Goal: Task Accomplishment & Management: Complete application form

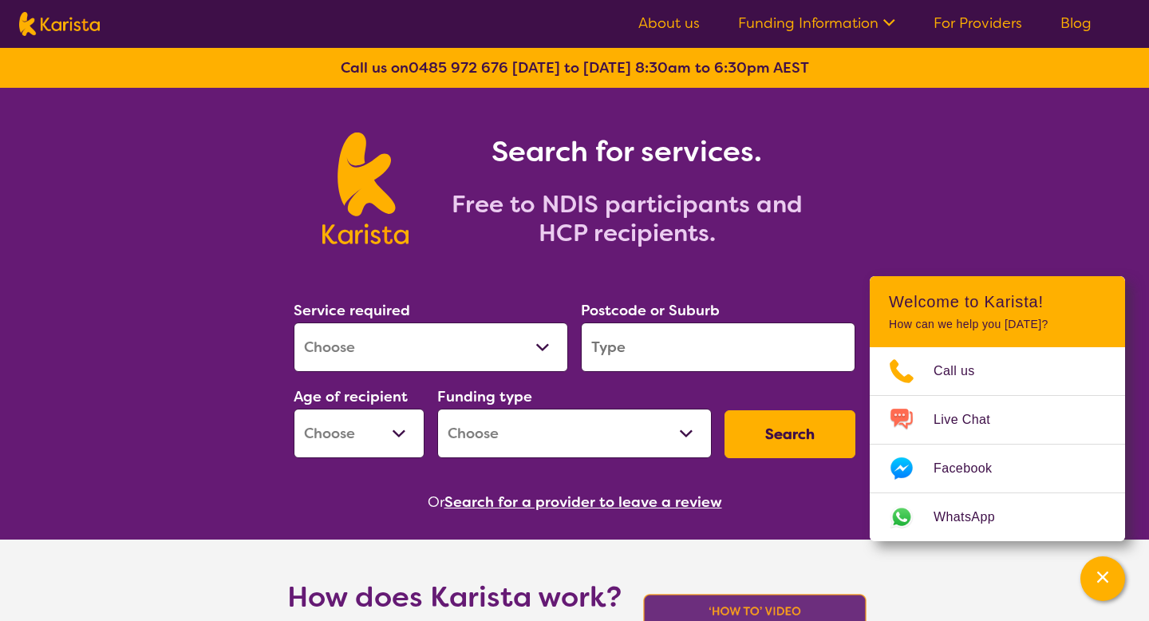
click at [521, 347] on select "Allied Health Assistant Assessment (ADHD or Autism) Behaviour support Counselli…" at bounding box center [431, 346] width 274 height 49
select select "Exercise physiology"
click at [294, 322] on select "Allied Health Assistant Assessment (ADHD or Autism) Behaviour support Counselli…" at bounding box center [431, 346] width 274 height 49
click at [607, 360] on input "search" at bounding box center [718, 346] width 274 height 49
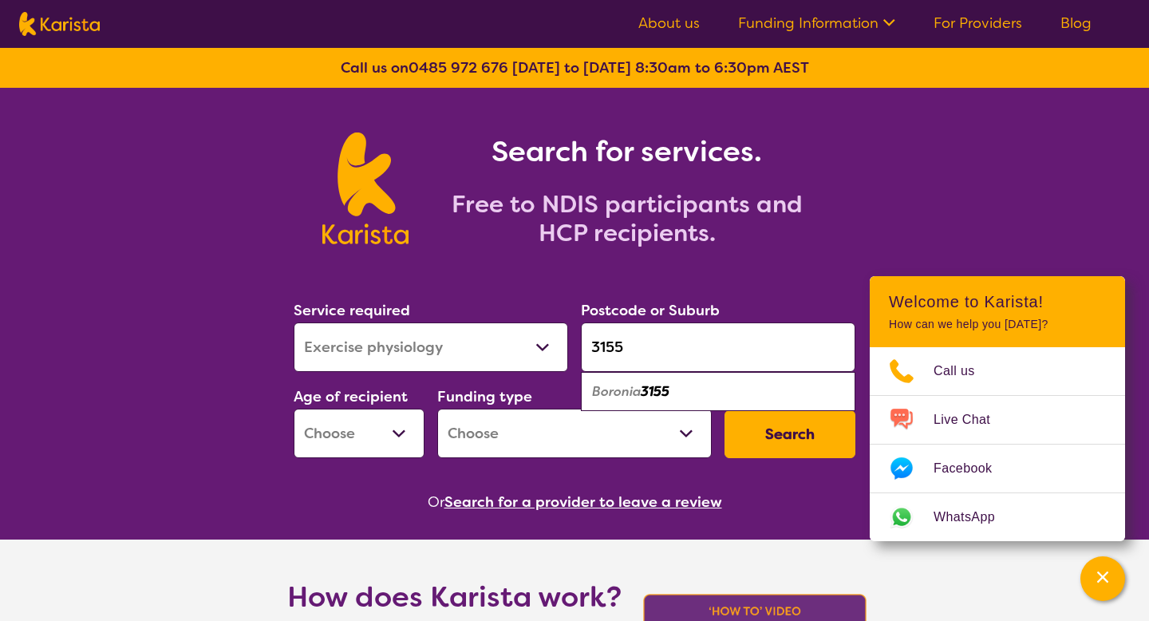
type input "3155"
click at [617, 388] on em "Boronia" at bounding box center [616, 391] width 49 height 17
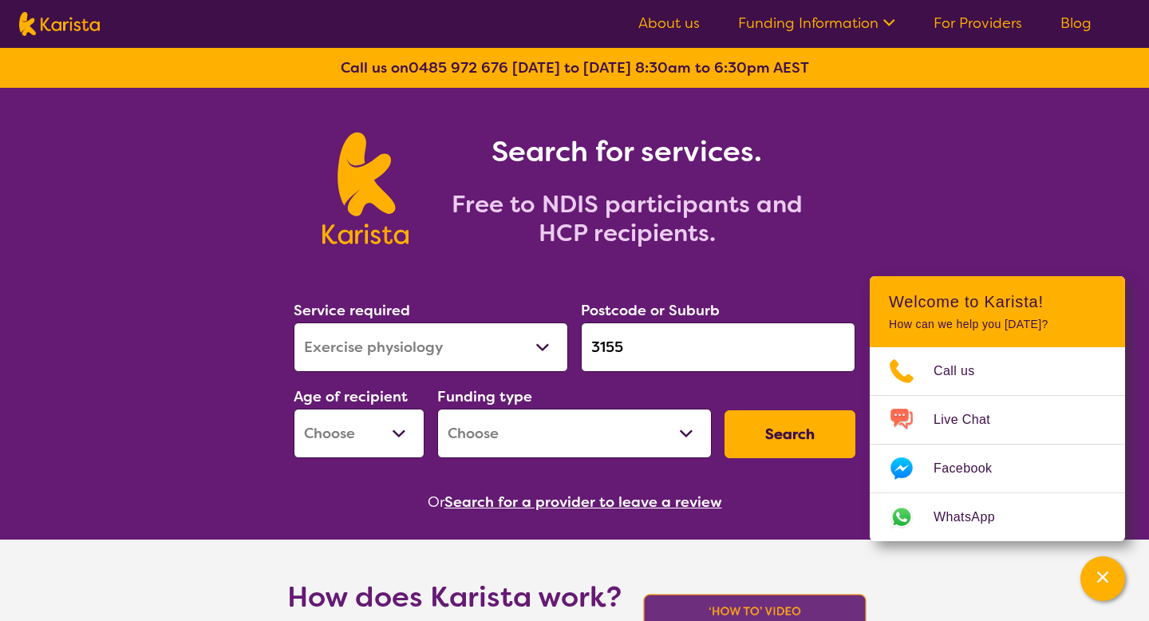
click at [407, 428] on select "Early Childhood - 0 to 9 Child - 10 to 11 Adolescent - 12 to 17 Adult - 18 to 6…" at bounding box center [359, 432] width 131 height 49
select select "AD"
click at [294, 408] on select "Early Childhood - 0 to 9 Child - 10 to 11 Adolescent - 12 to 17 Adult - 18 to 6…" at bounding box center [359, 432] width 131 height 49
click at [677, 429] on select "Home Care Package (HCP) National Disability Insurance Scheme (NDIS) I don't know" at bounding box center [574, 432] width 274 height 49
select select "NDIS"
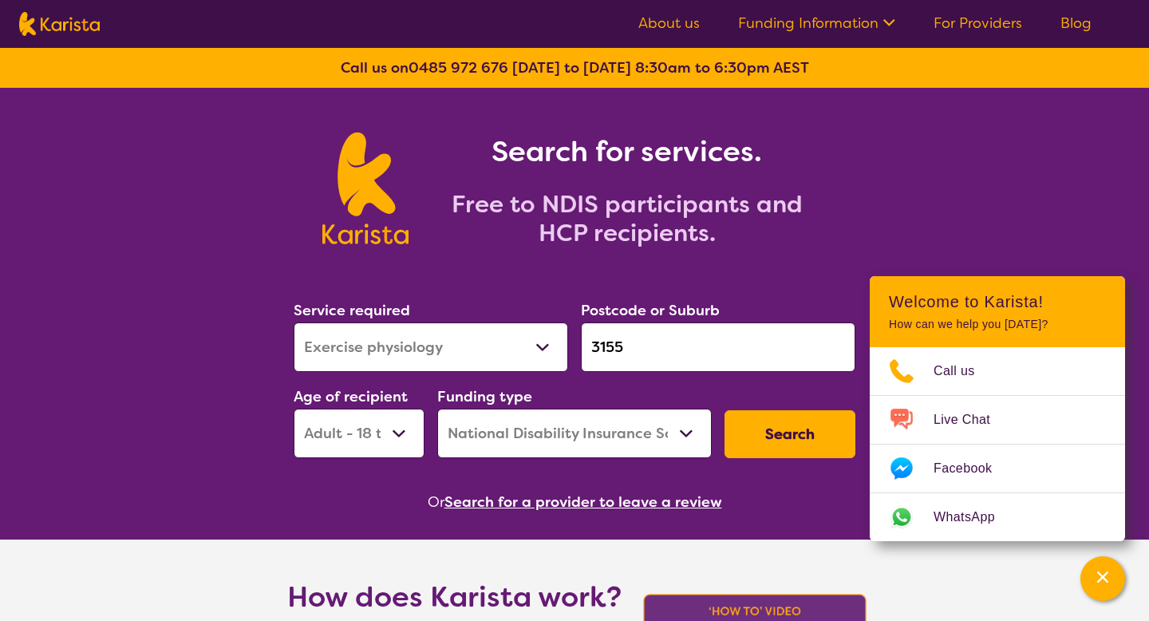
click at [437, 408] on select "Home Care Package (HCP) National Disability Insurance Scheme (NDIS) I don't know" at bounding box center [574, 432] width 274 height 49
click at [782, 440] on button "Search" at bounding box center [789, 434] width 131 height 48
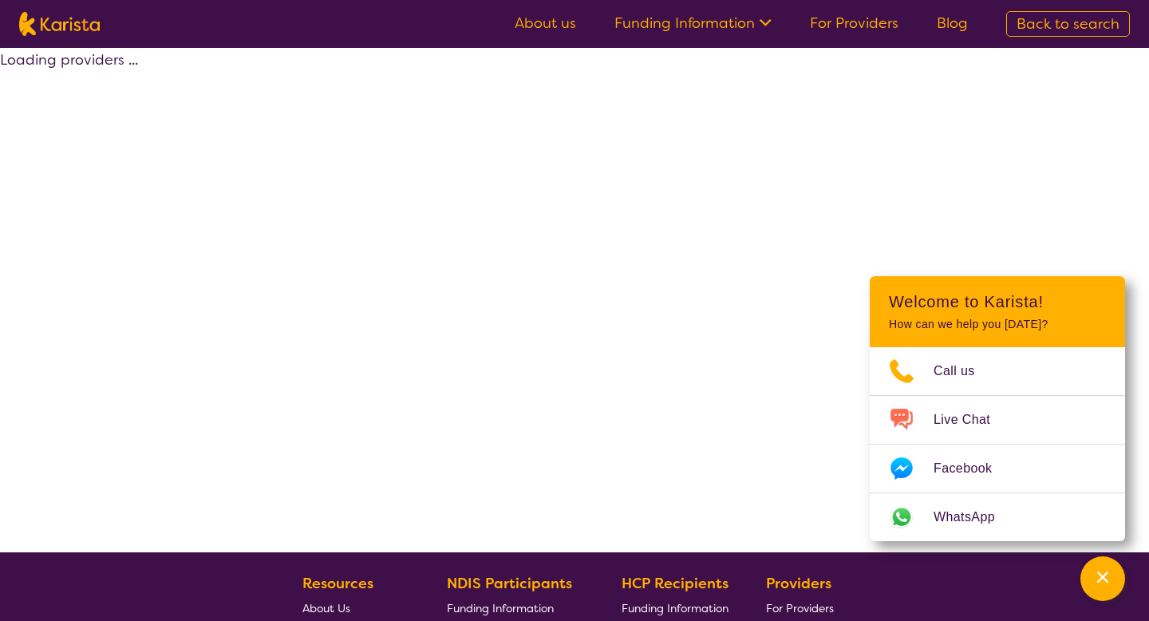
select select "NDIS"
select select "Exercise physiology"
select select "AD"
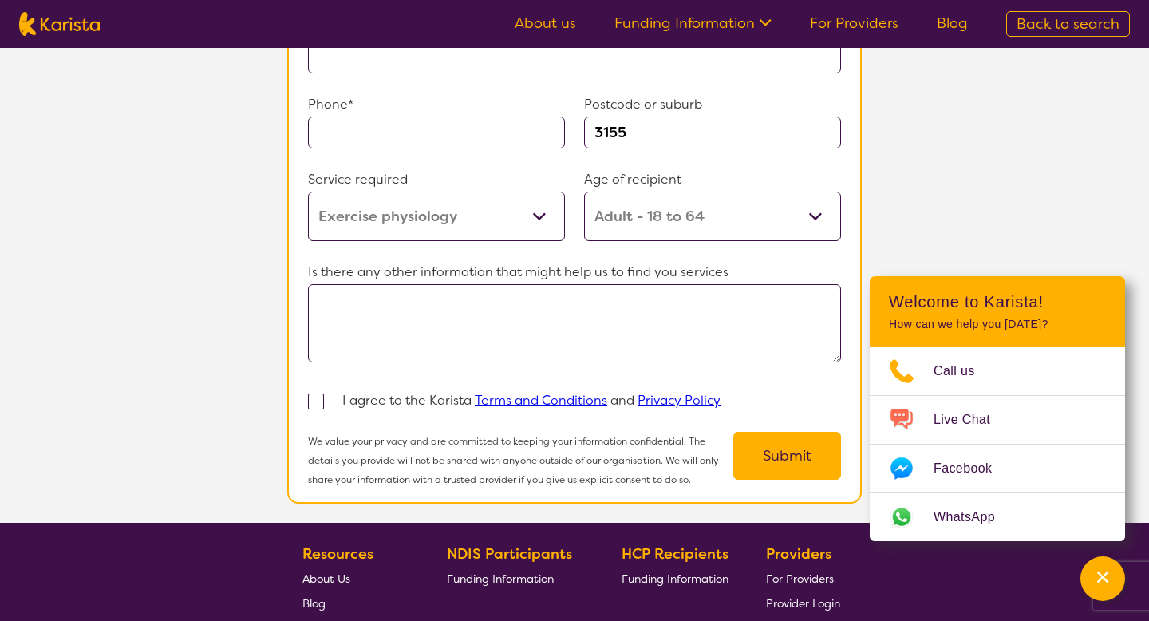
scroll to position [1499, 0]
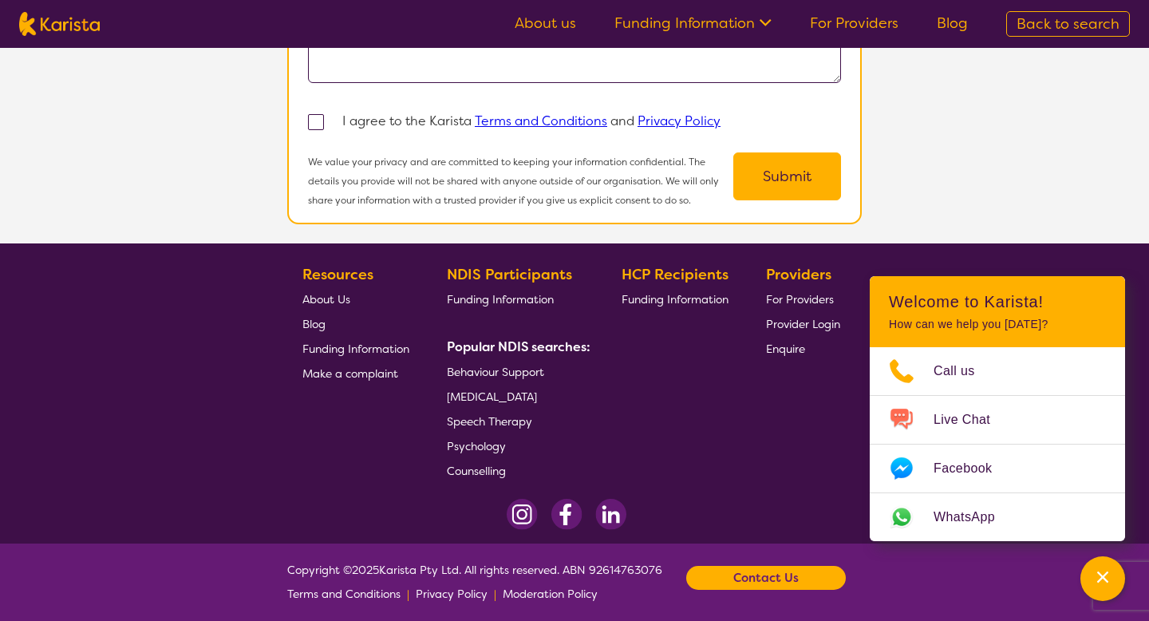
click at [817, 292] on span "For Providers" at bounding box center [800, 299] width 68 height 14
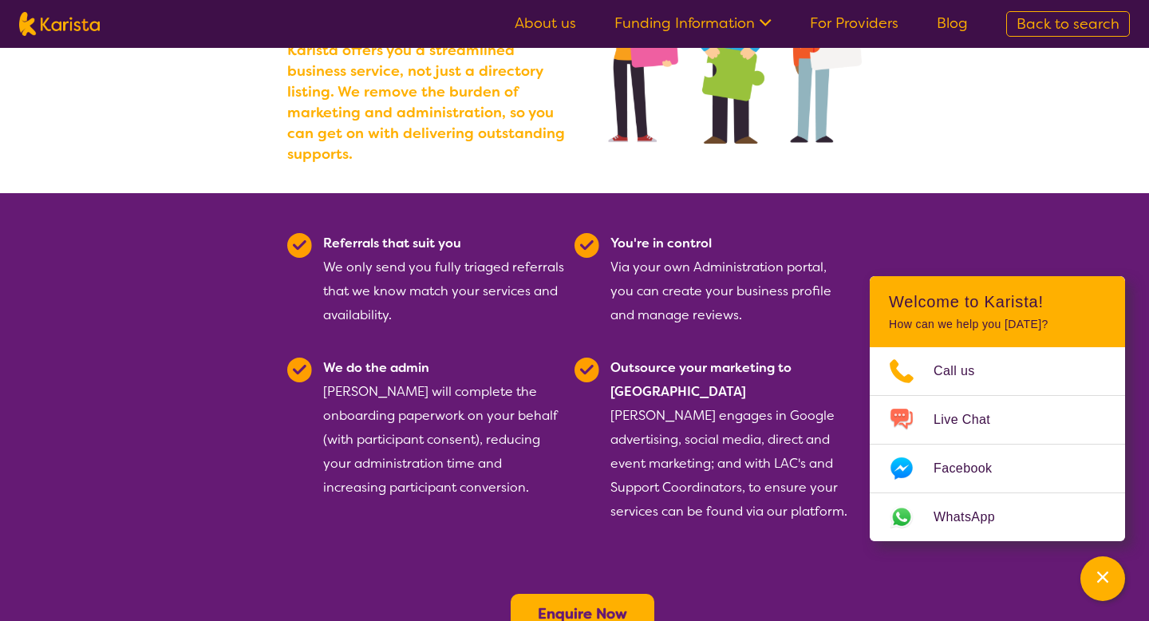
scroll to position [264, 0]
